Goal: Task Accomplishment & Management: Manage account settings

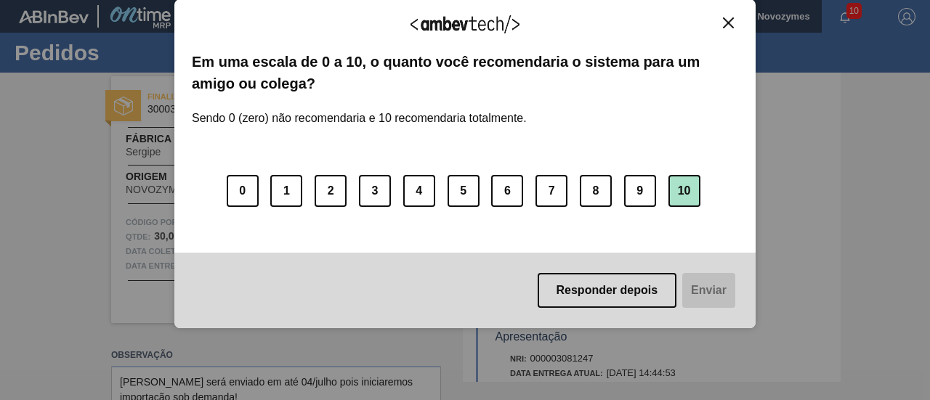
click at [684, 190] on button "10" at bounding box center [684, 191] width 32 height 32
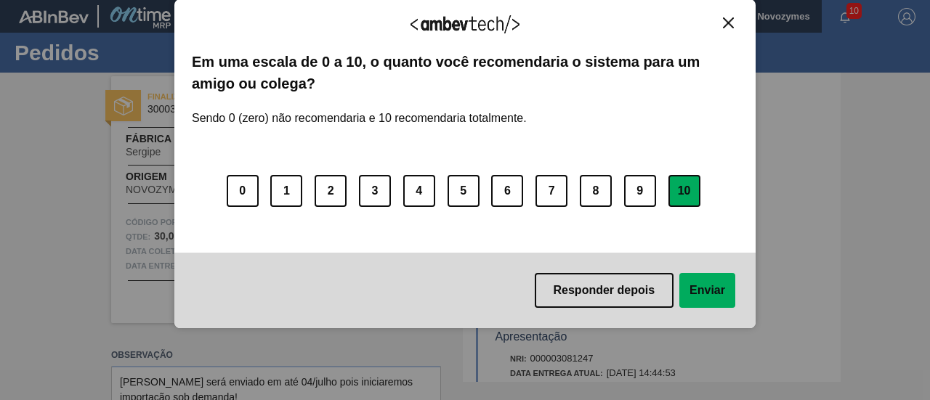
click at [710, 288] on button "Enviar" at bounding box center [707, 290] width 56 height 35
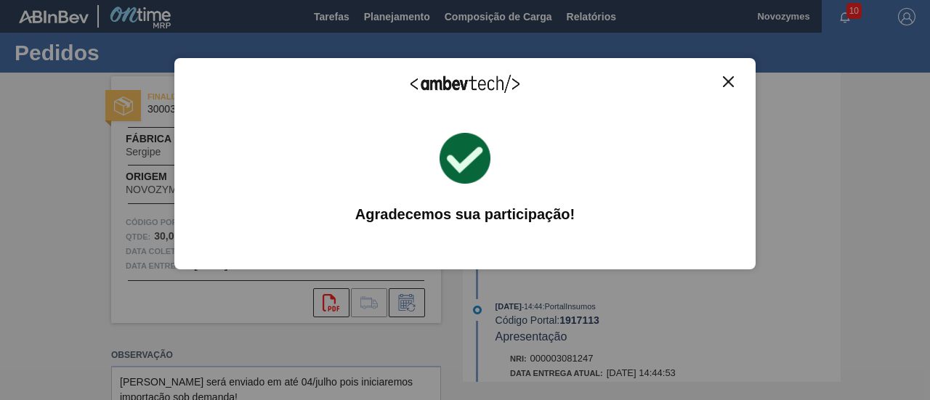
click at [723, 83] on img "Close" at bounding box center [728, 81] width 11 height 11
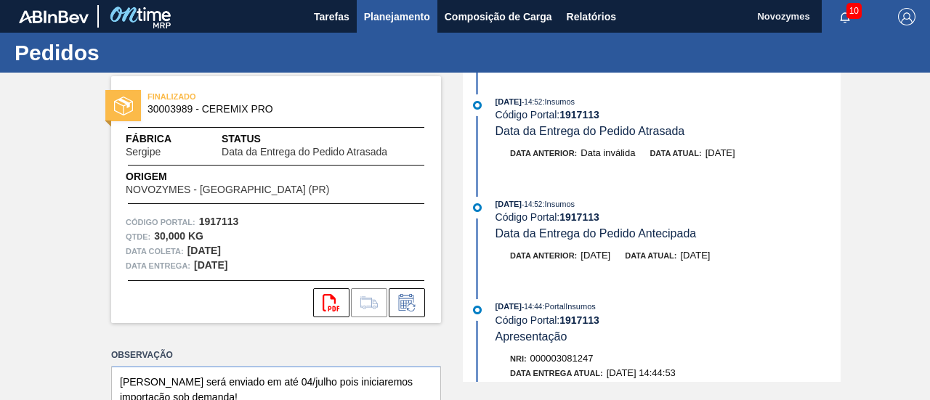
click at [413, 9] on span "Planejamento" at bounding box center [397, 16] width 66 height 17
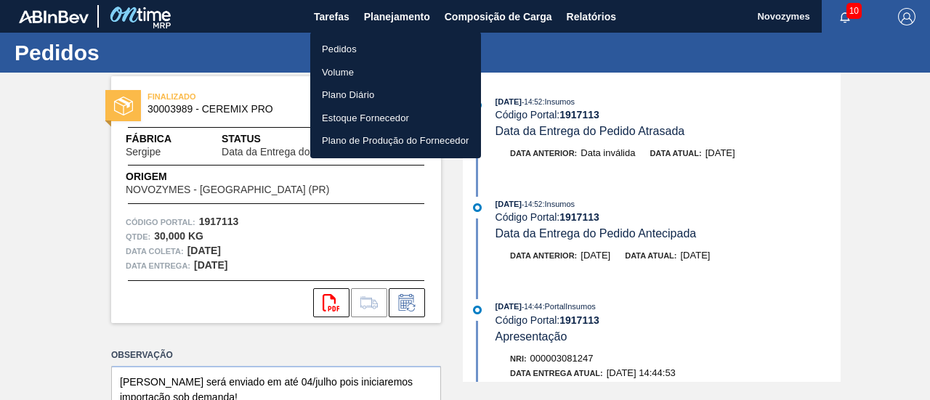
click at [394, 50] on li "Pedidos" at bounding box center [395, 49] width 171 height 23
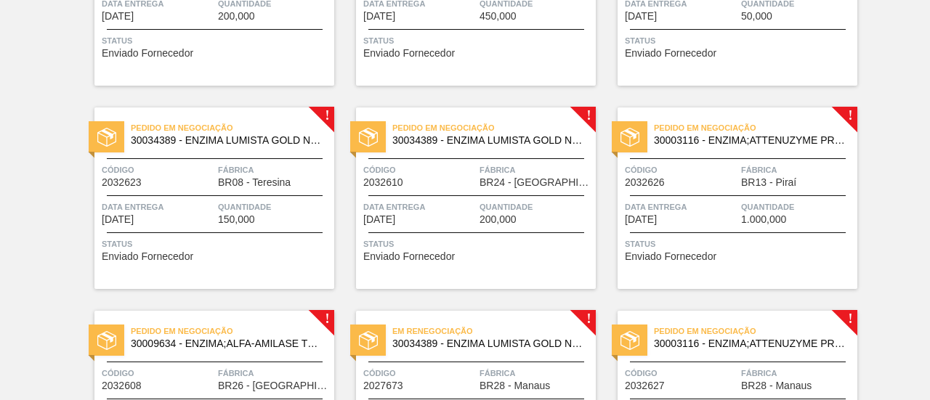
scroll to position [1184, 0]
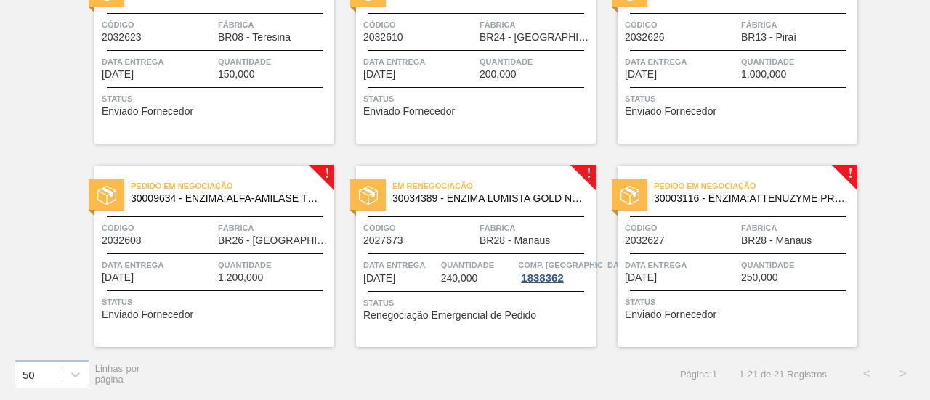
click at [411, 250] on div "Em renegociação 30034389 - ENZIMA LUMISTA GOLD NOVONESIS 25KG Código 2027673 Fá…" at bounding box center [476, 257] width 240 height 182
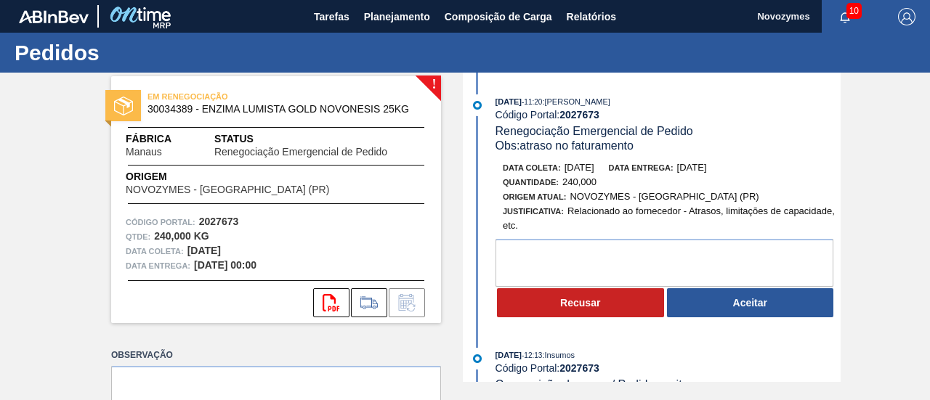
click at [745, 354] on div "[DATE] 12:13 : Insumos" at bounding box center [668, 355] width 345 height 15
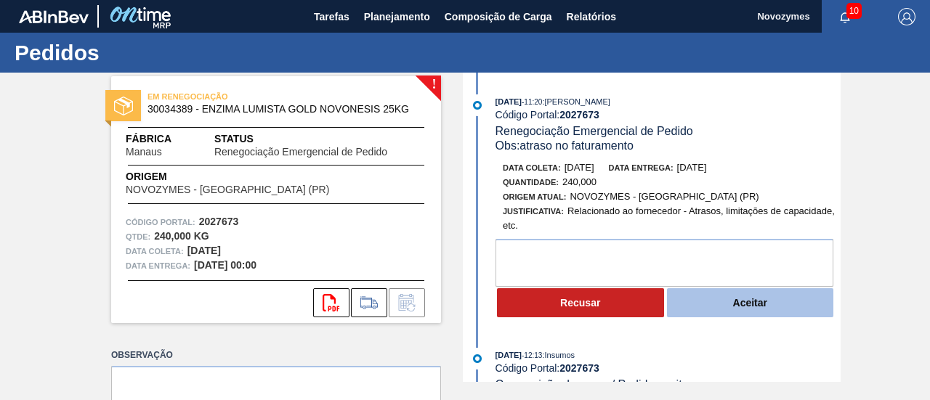
click at [740, 315] on button "Aceitar" at bounding box center [750, 302] width 167 height 29
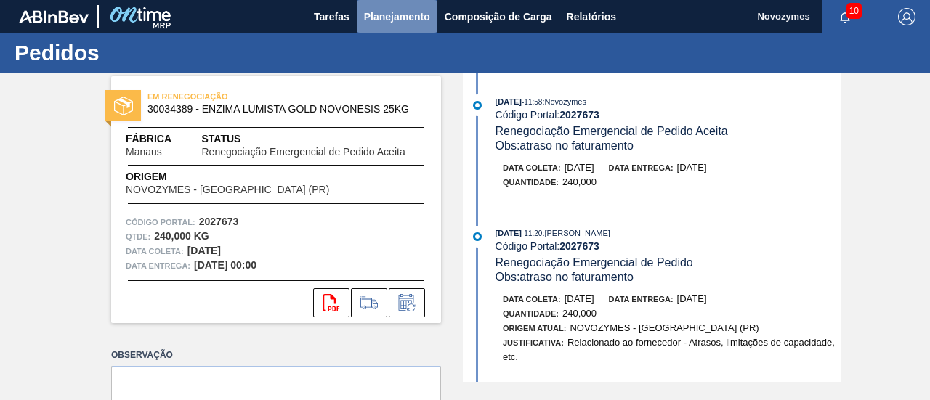
click at [408, 5] on button "Planejamento" at bounding box center [397, 16] width 81 height 33
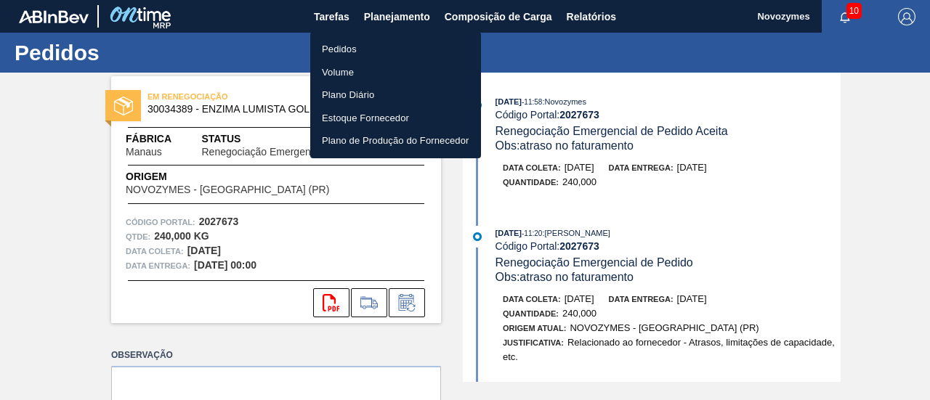
click at [352, 48] on li "Pedidos" at bounding box center [395, 49] width 171 height 23
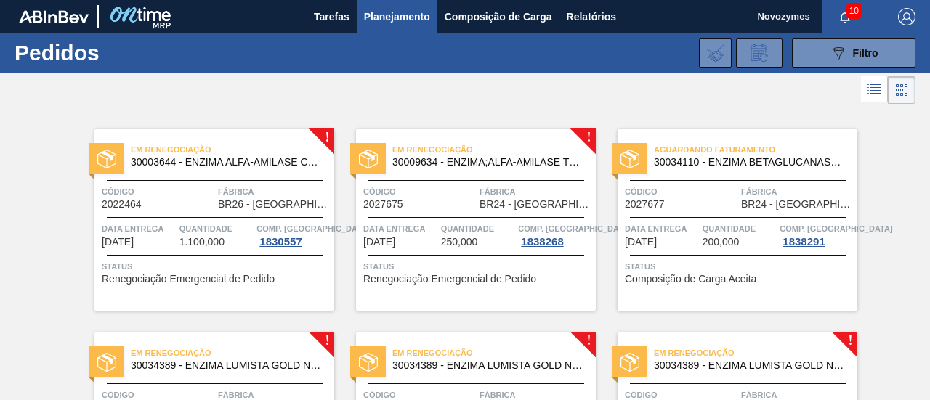
click at [206, 204] on div "Código 2022464" at bounding box center [158, 197] width 113 height 25
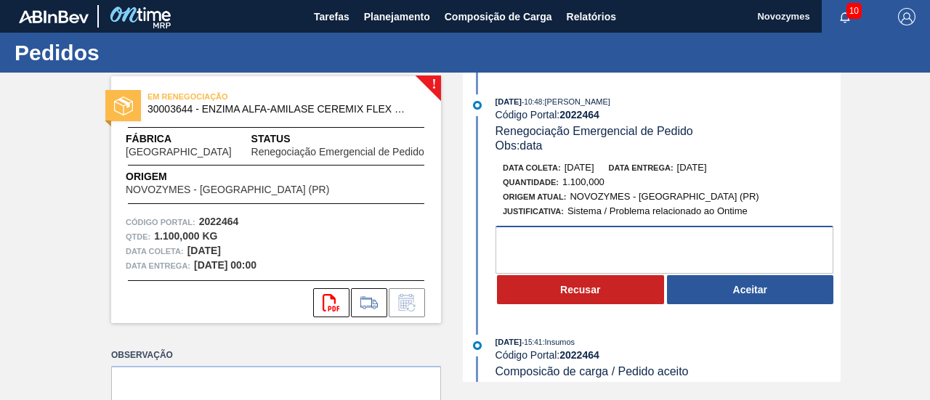
click at [566, 249] on textarea at bounding box center [665, 250] width 338 height 48
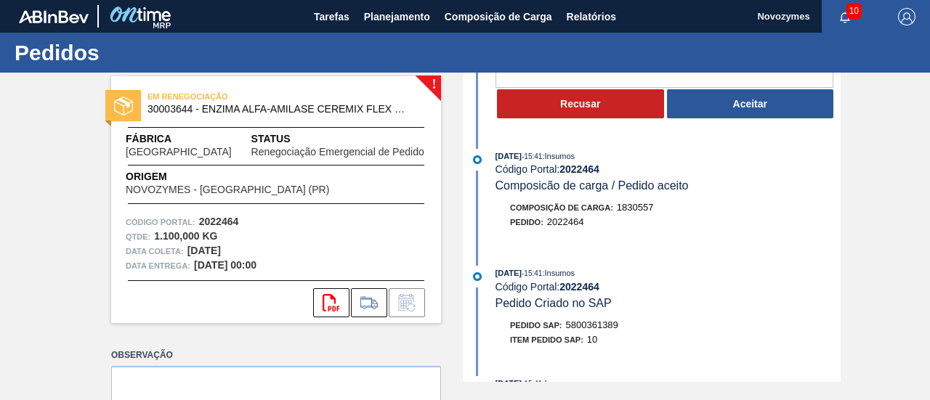
scroll to position [218, 0]
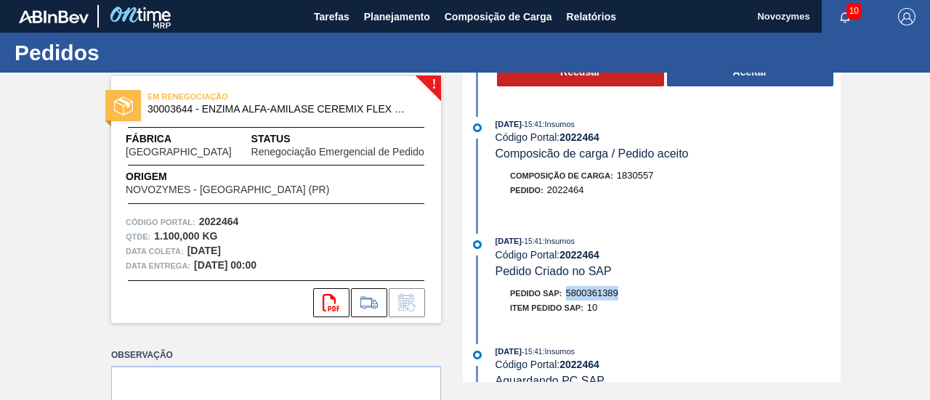
drag, startPoint x: 622, startPoint y: 297, endPoint x: 567, endPoint y: 302, distance: 55.4
click at [567, 301] on div "Pedido SAP: 5800361389" at bounding box center [668, 293] width 345 height 15
copy span "5800361389"
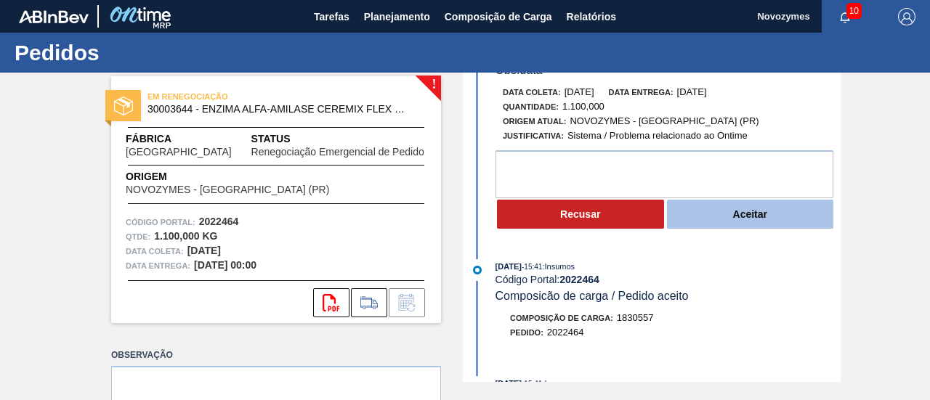
scroll to position [73, 0]
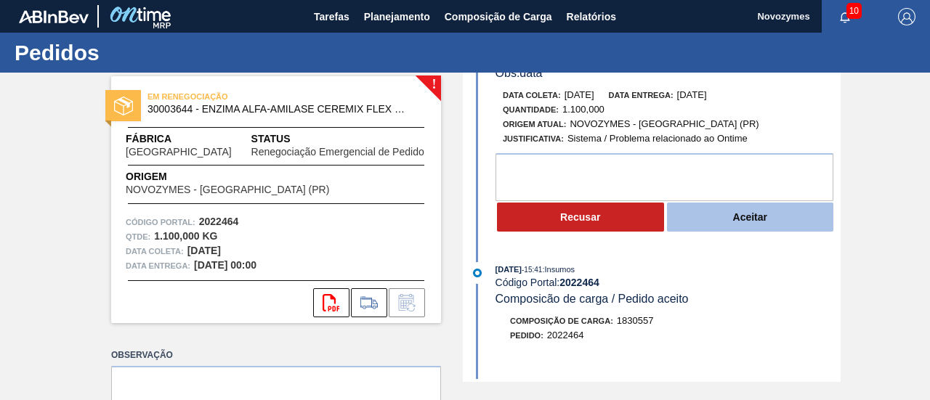
click at [719, 219] on button "Aceitar" at bounding box center [750, 217] width 167 height 29
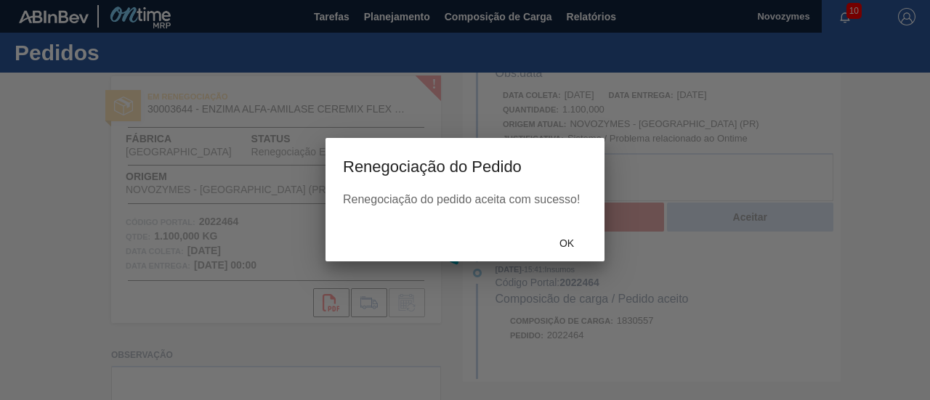
scroll to position [205, 0]
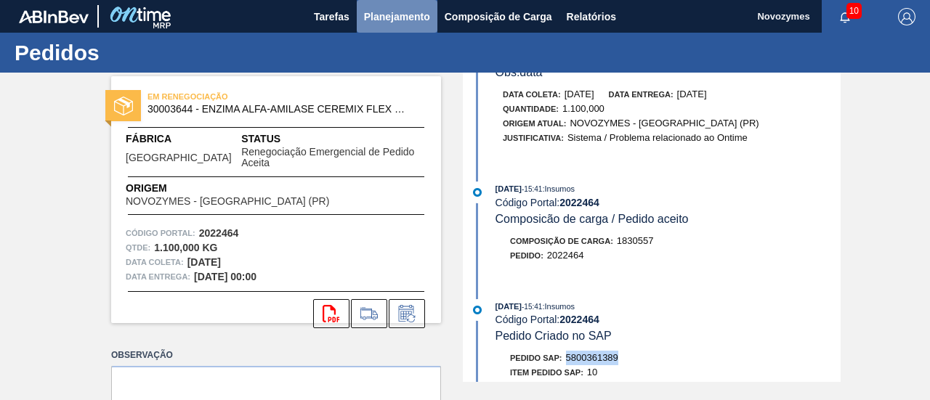
click at [402, 12] on span "Planejamento" at bounding box center [397, 16] width 66 height 17
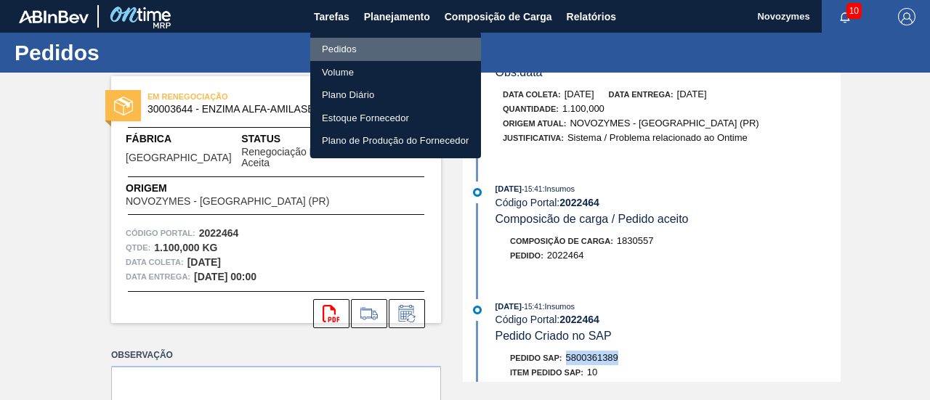
click at [401, 46] on li "Pedidos" at bounding box center [395, 49] width 171 height 23
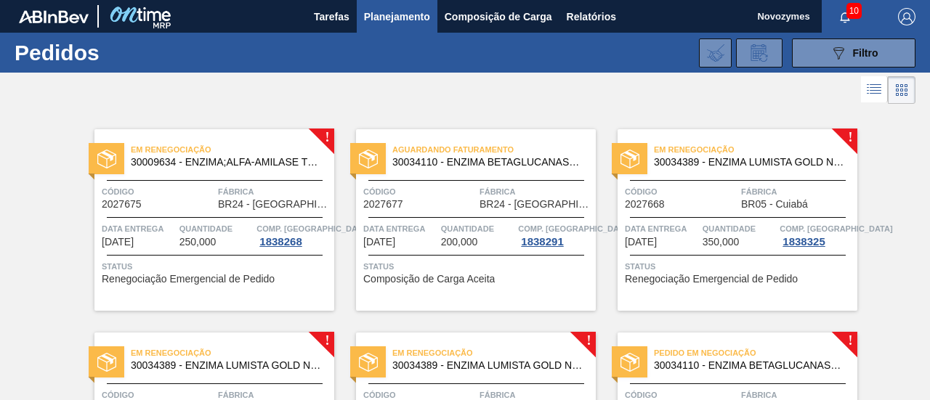
click at [168, 235] on span "Data entrega" at bounding box center [139, 229] width 74 height 15
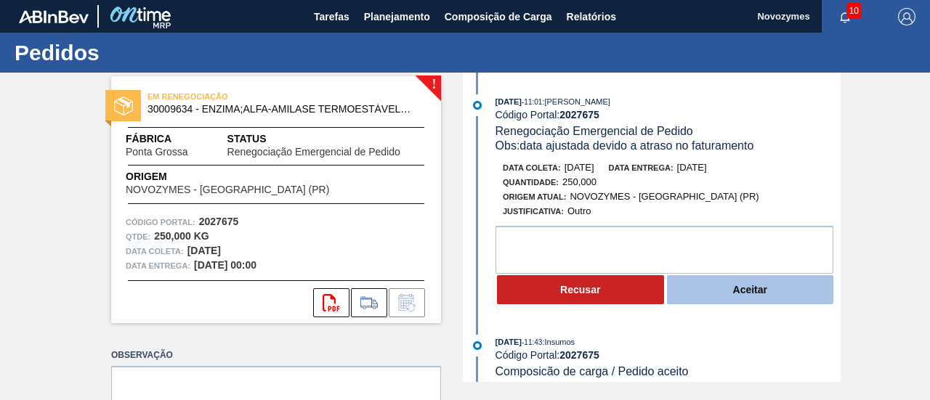
click at [696, 286] on button "Aceitar" at bounding box center [750, 289] width 167 height 29
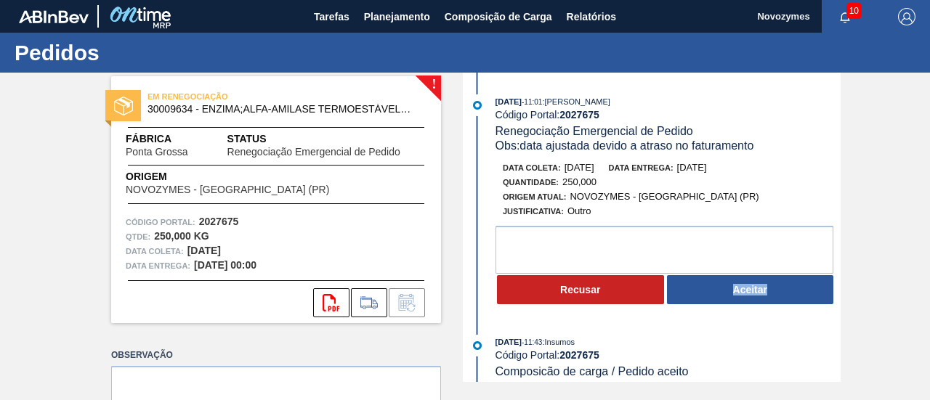
click at [696, 286] on div "Recusar Aceitar" at bounding box center [668, 290] width 345 height 32
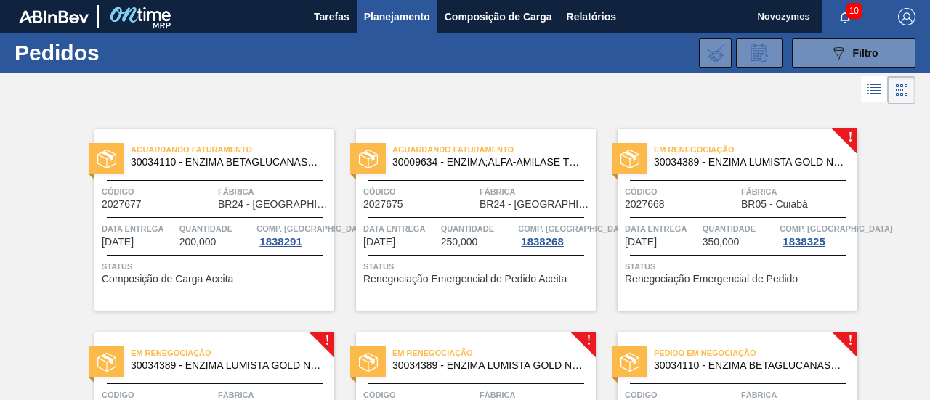
click at [721, 211] on div "Em renegociação 30034389 - ENZIMA LUMISTA GOLD NOVONESIS 25KG Código 2027668 Fá…" at bounding box center [738, 220] width 240 height 182
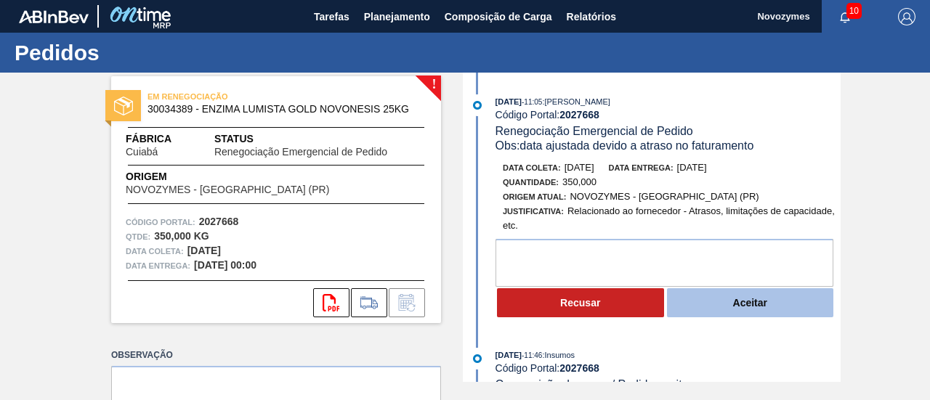
click at [748, 303] on button "Aceitar" at bounding box center [750, 302] width 167 height 29
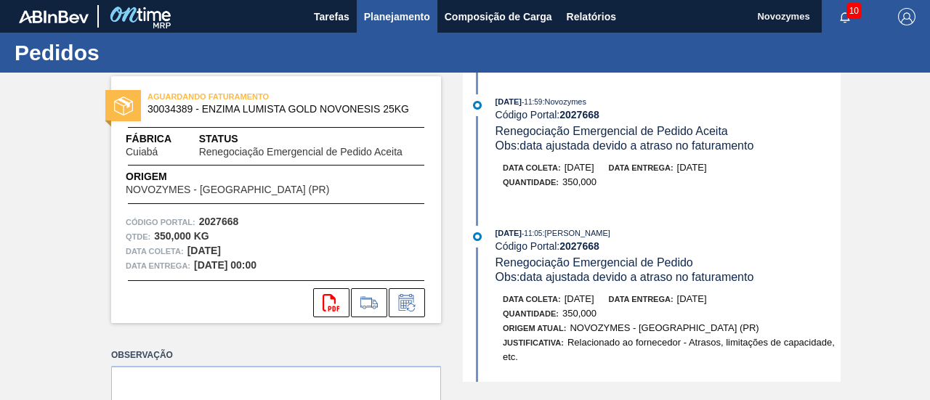
click at [400, 21] on span "Planejamento" at bounding box center [397, 16] width 66 height 17
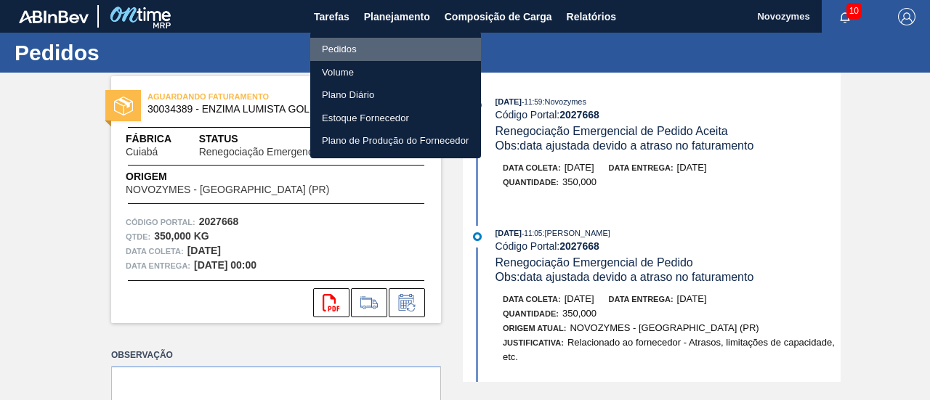
click at [411, 44] on li "Pedidos" at bounding box center [395, 49] width 171 height 23
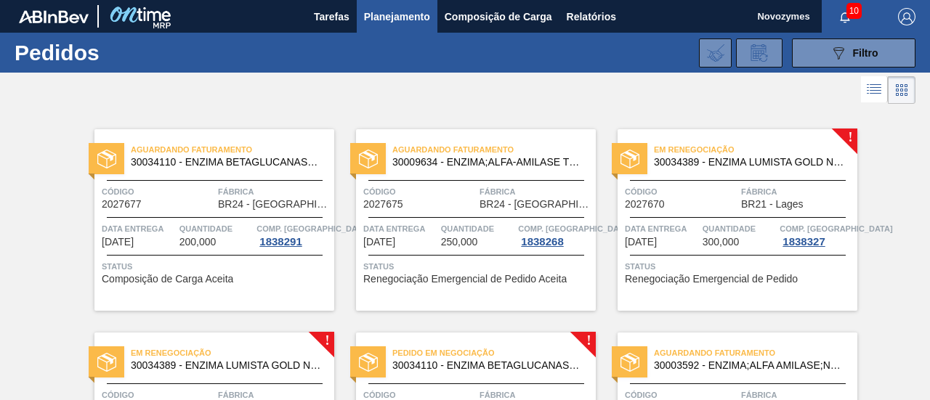
click at [716, 195] on span "Código" at bounding box center [681, 192] width 113 height 15
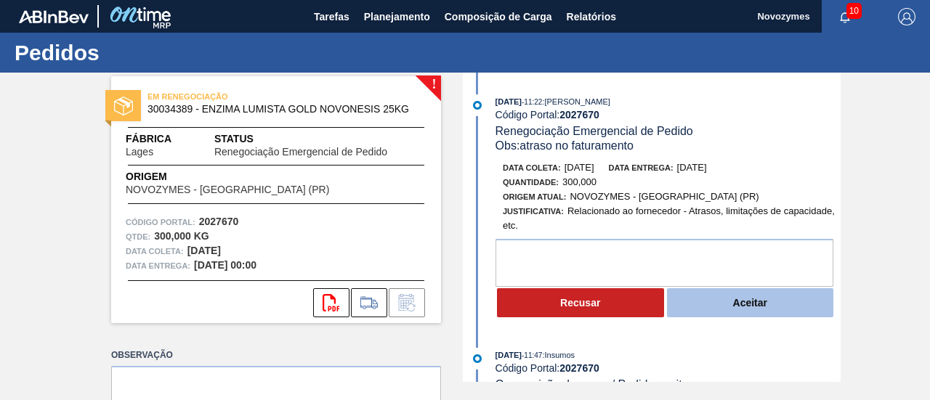
click at [779, 303] on button "Aceitar" at bounding box center [750, 302] width 167 height 29
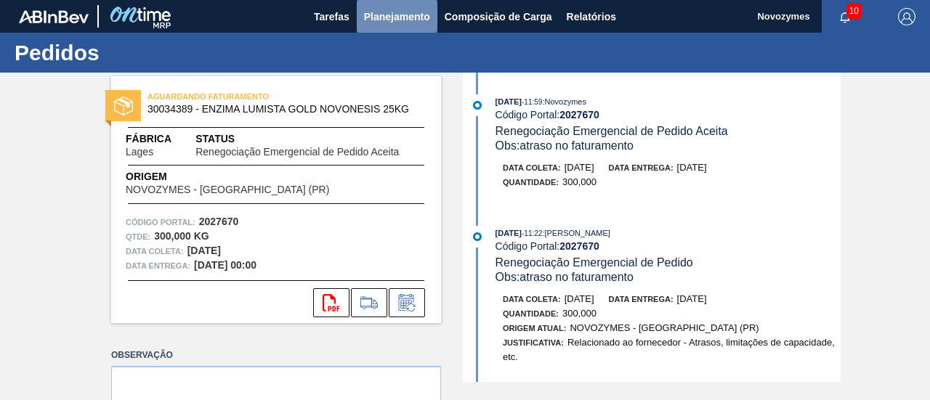
click at [394, 15] on span "Planejamento" at bounding box center [397, 16] width 66 height 17
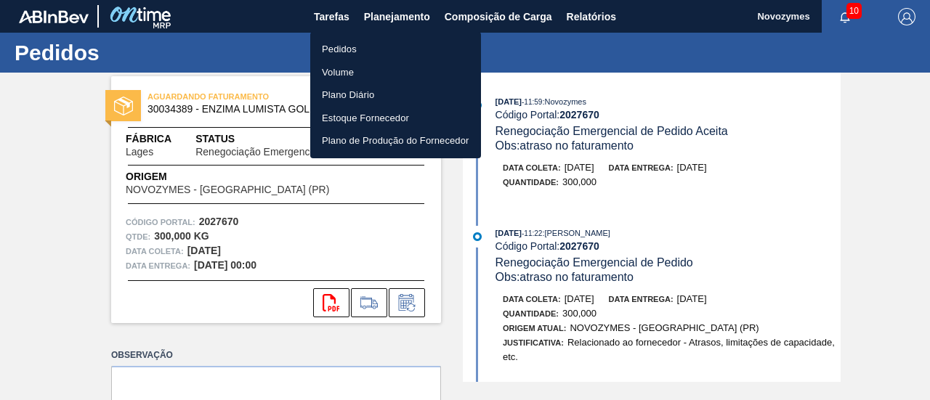
click at [403, 47] on li "Pedidos" at bounding box center [395, 49] width 171 height 23
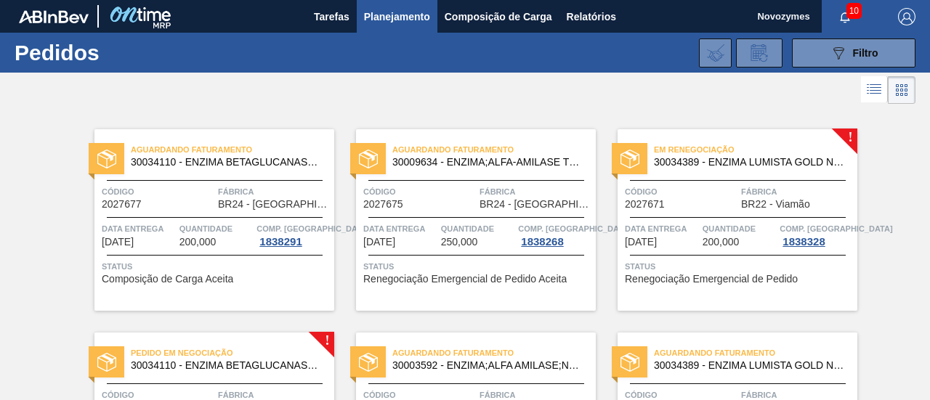
click at [692, 198] on div "Código 2027671" at bounding box center [681, 197] width 113 height 25
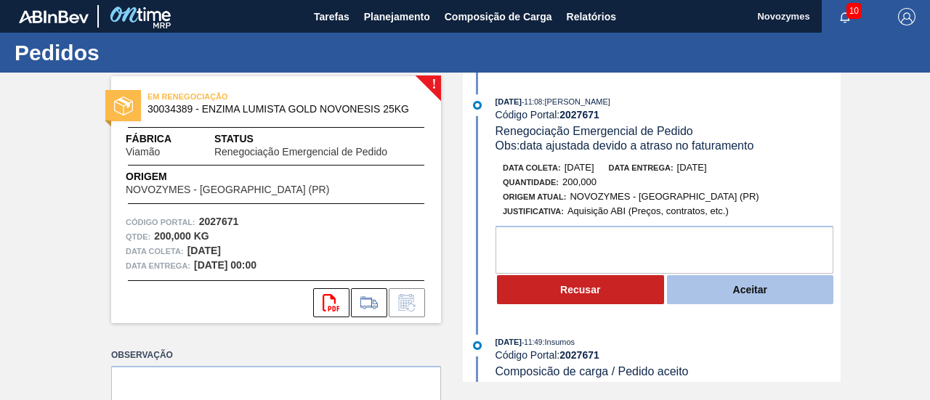
click at [769, 301] on button "Aceitar" at bounding box center [750, 289] width 167 height 29
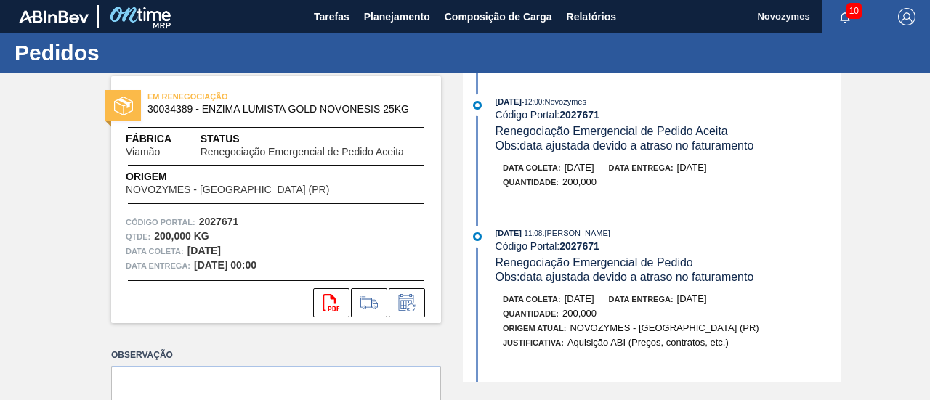
click at [568, 249] on strong "2027671" at bounding box center [579, 247] width 40 height 12
click at [399, 17] on span "Planejamento" at bounding box center [397, 16] width 66 height 17
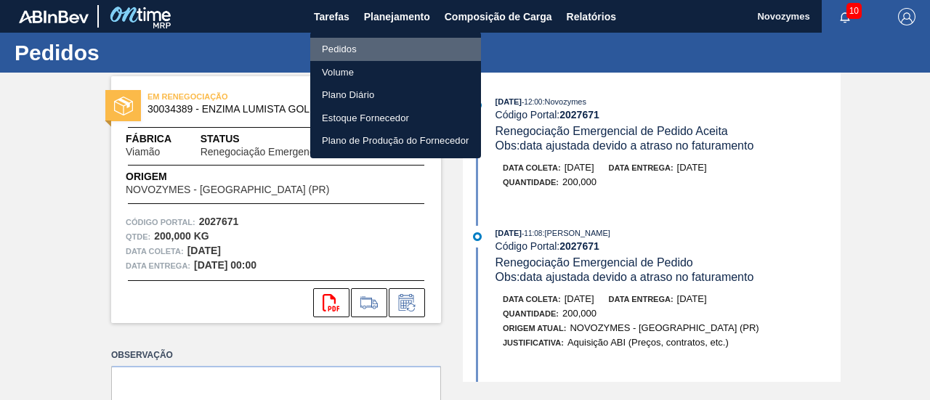
click at [404, 44] on li "Pedidos" at bounding box center [395, 49] width 171 height 23
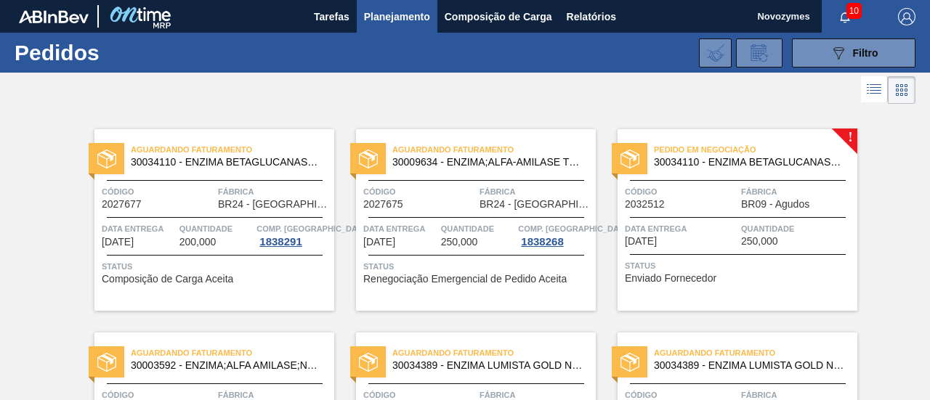
click at [745, 226] on span "Quantidade" at bounding box center [797, 229] width 113 height 15
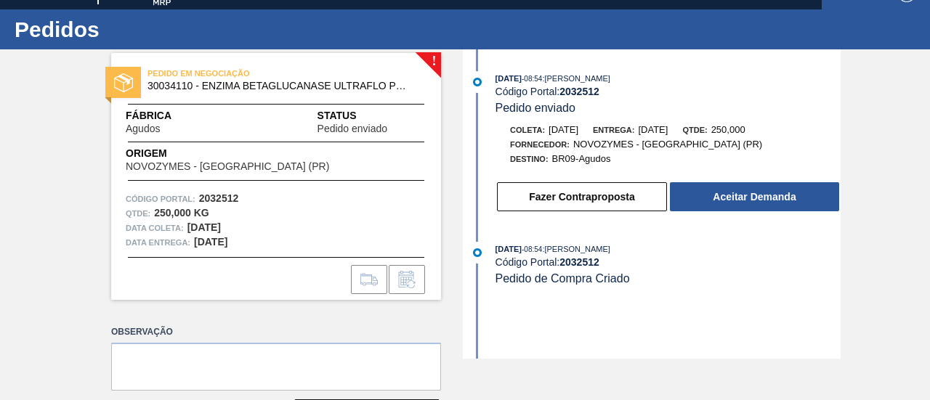
scroll to position [6, 0]
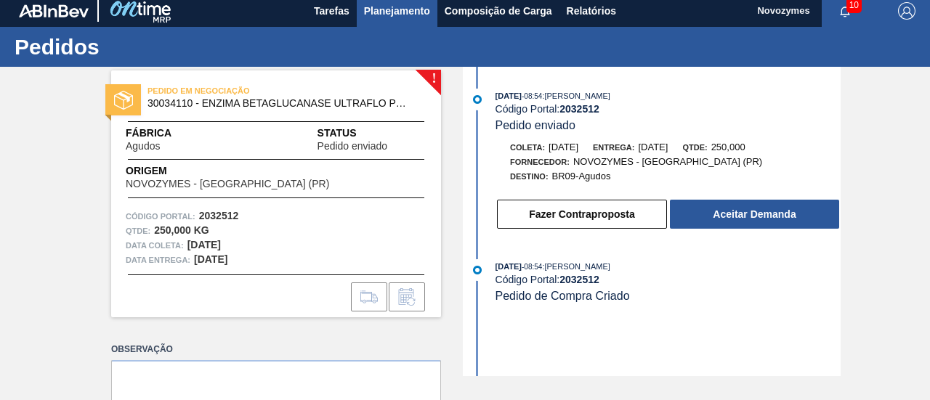
click at [390, 7] on span "Planejamento" at bounding box center [397, 10] width 66 height 17
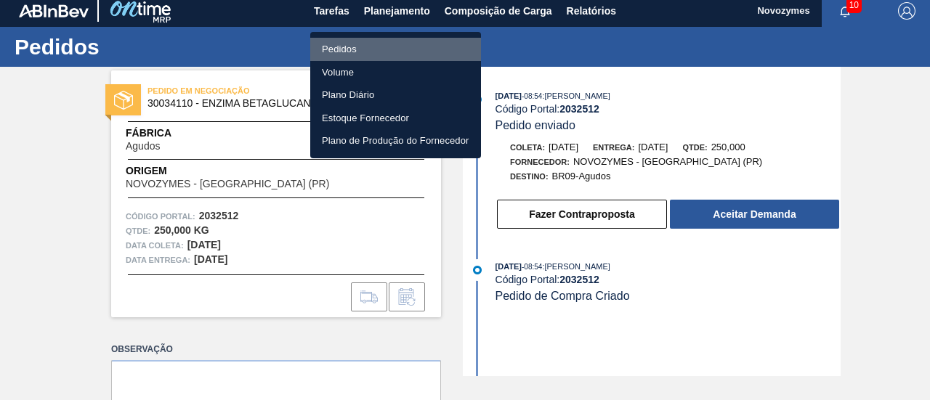
click at [392, 41] on li "Pedidos" at bounding box center [395, 49] width 171 height 23
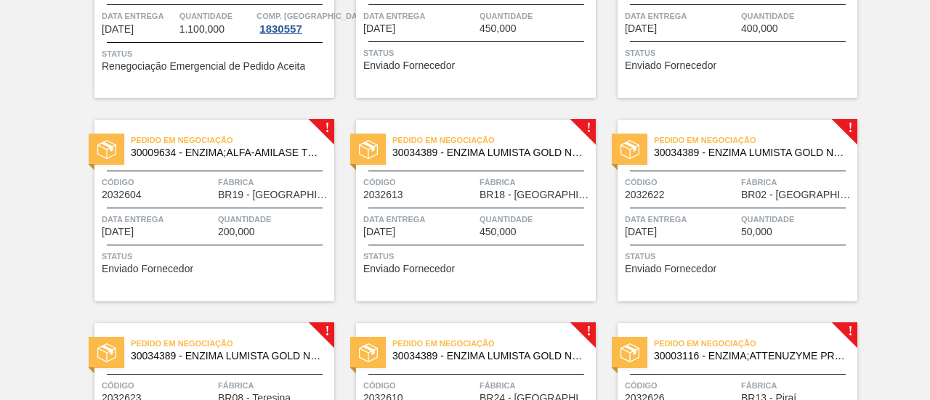
scroll to position [896, 0]
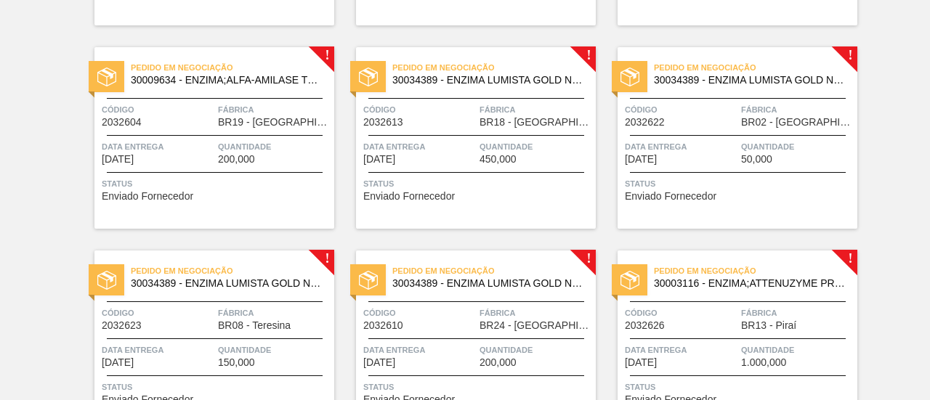
drag, startPoint x: 926, startPoint y: 301, endPoint x: 928, endPoint y: 322, distance: 21.1
click at [928, 322] on main "Tarefas Planejamento Composição de Carga Relatórios Novozymes 10 Marcar todas c…" at bounding box center [465, 200] width 930 height 400
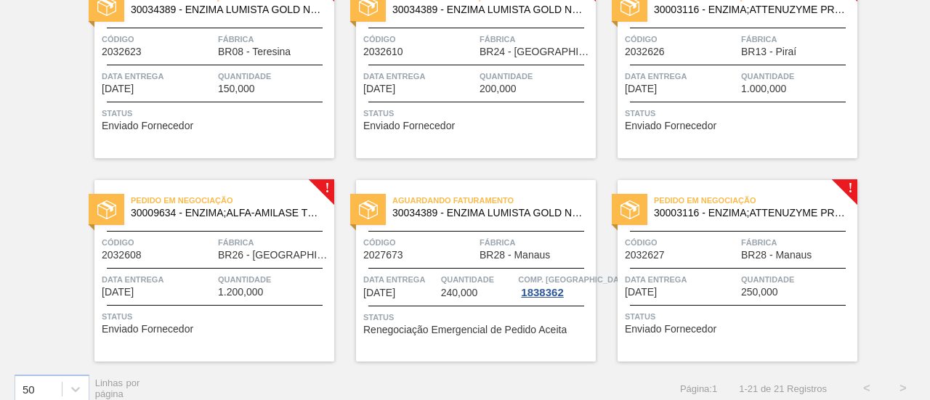
scroll to position [1184, 0]
